Goal: Task Accomplishment & Management: Manage account settings

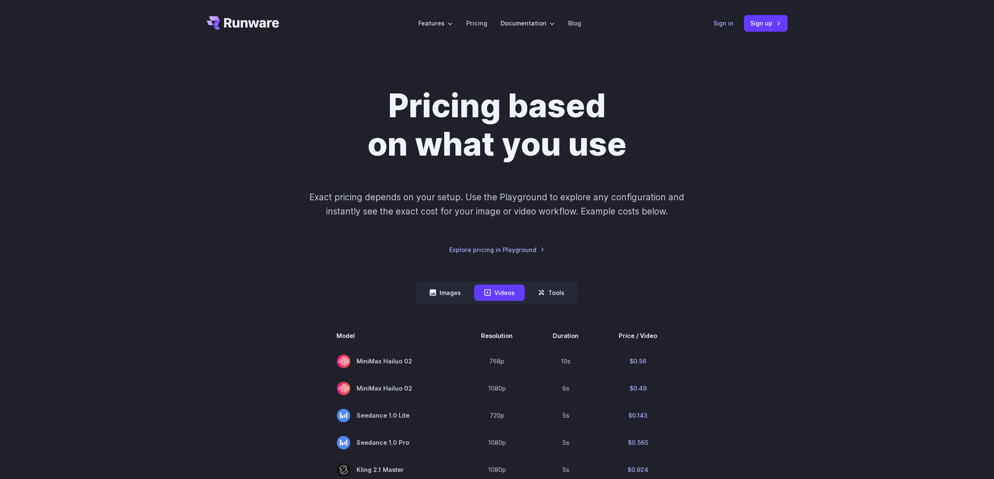
click at [719, 24] on link "Sign in" at bounding box center [724, 23] width 20 height 10
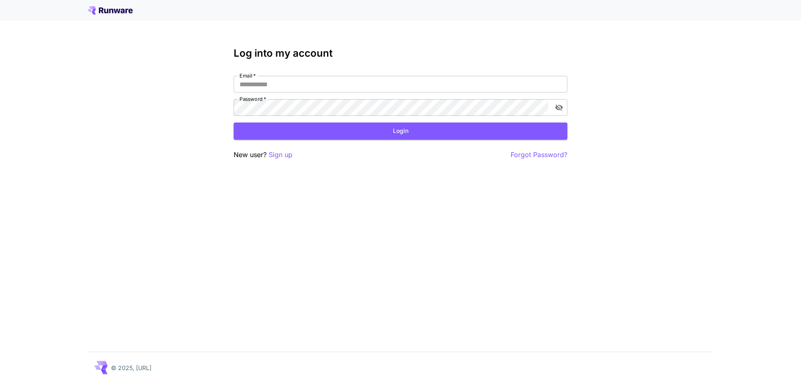
type input "**********"
click at [401, 140] on div "**********" at bounding box center [401, 104] width 334 height 113
click at [405, 135] on button "Login" at bounding box center [401, 131] width 334 height 17
